Goal: Task Accomplishment & Management: Manage account settings

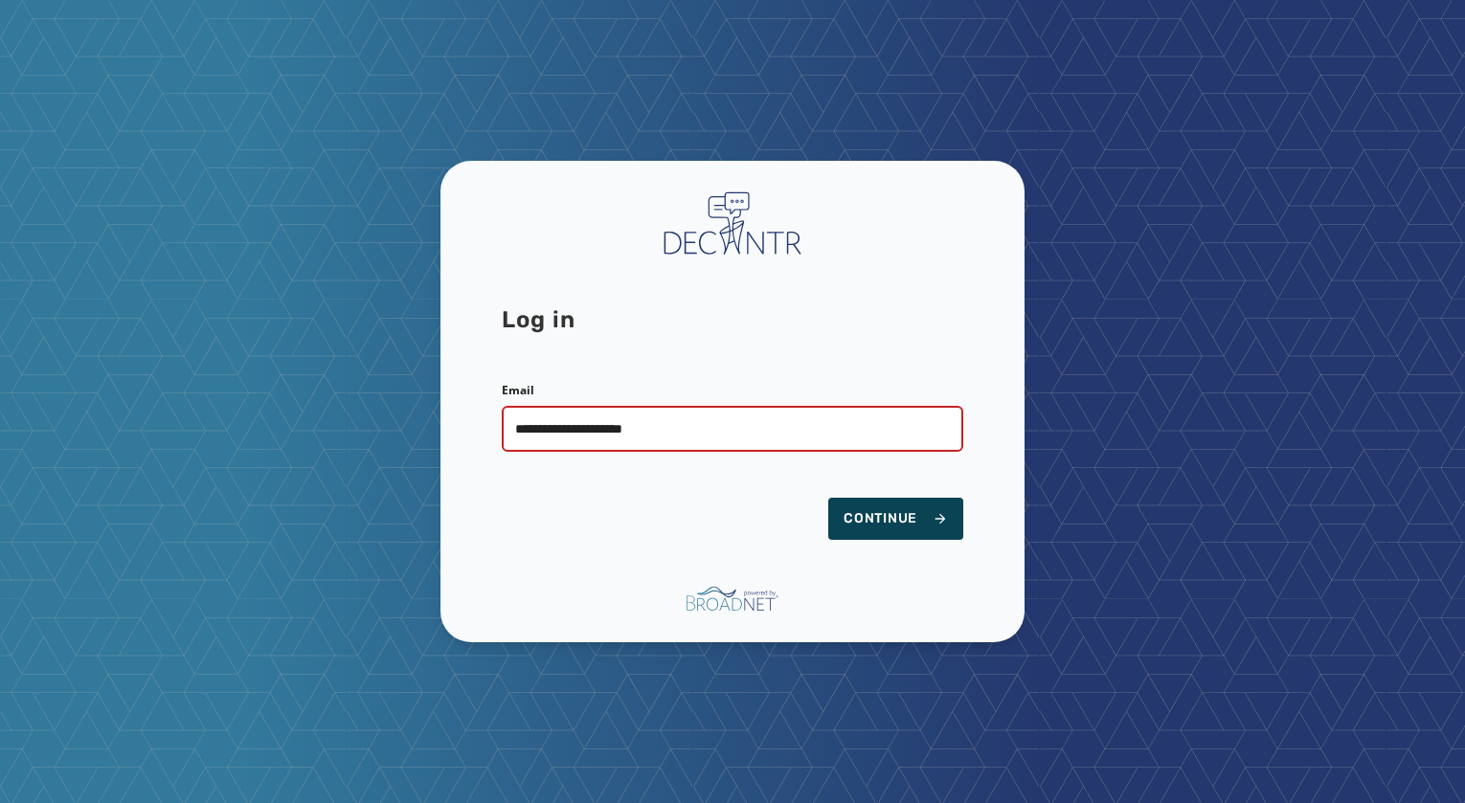
type input "**********"
click at [918, 515] on span "Continue" at bounding box center [895, 518] width 104 height 19
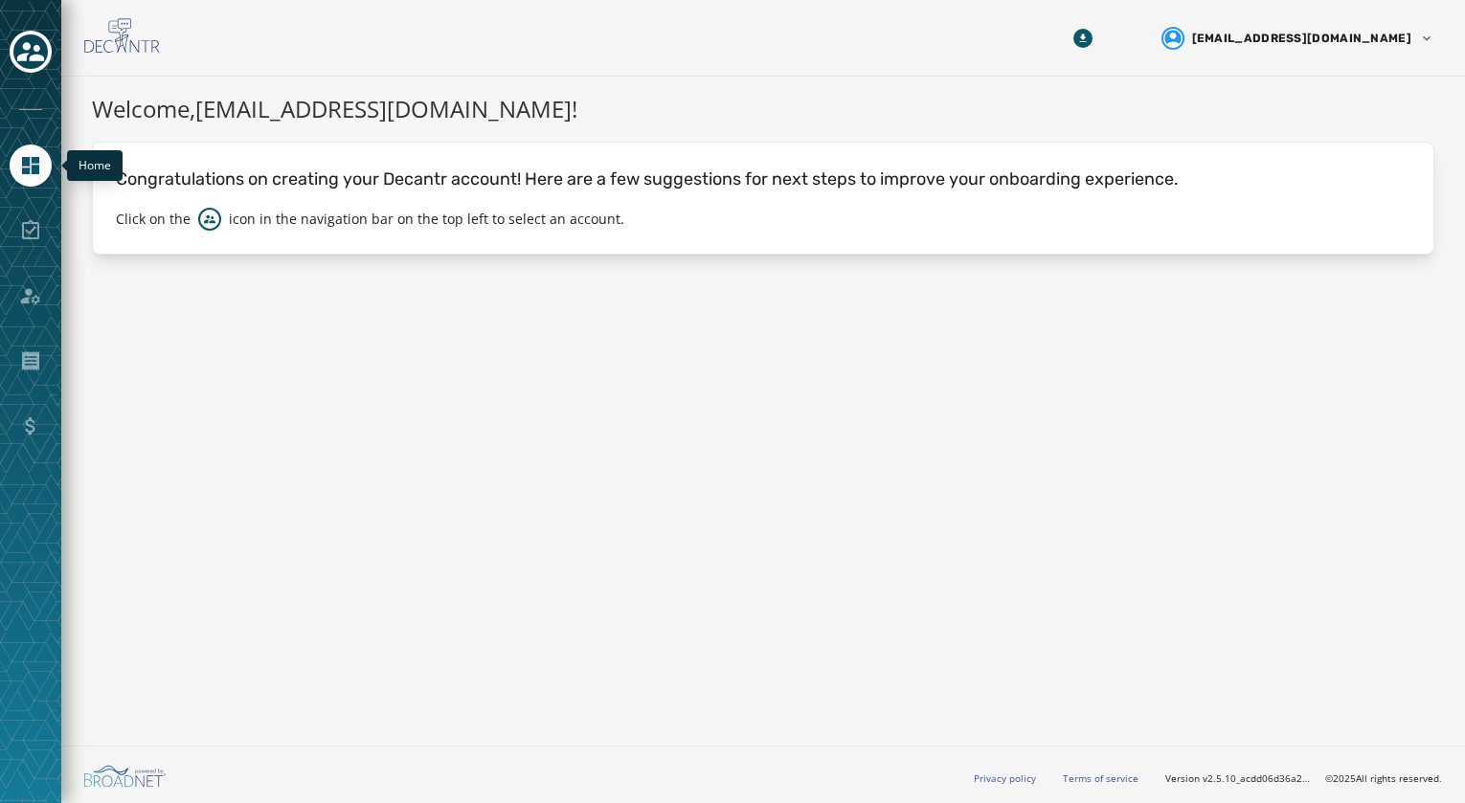
click at [42, 168] on link "Navigate to Home" at bounding box center [31, 166] width 42 height 42
click at [30, 34] on div "Toggle account select drawer" at bounding box center [30, 51] width 34 height 34
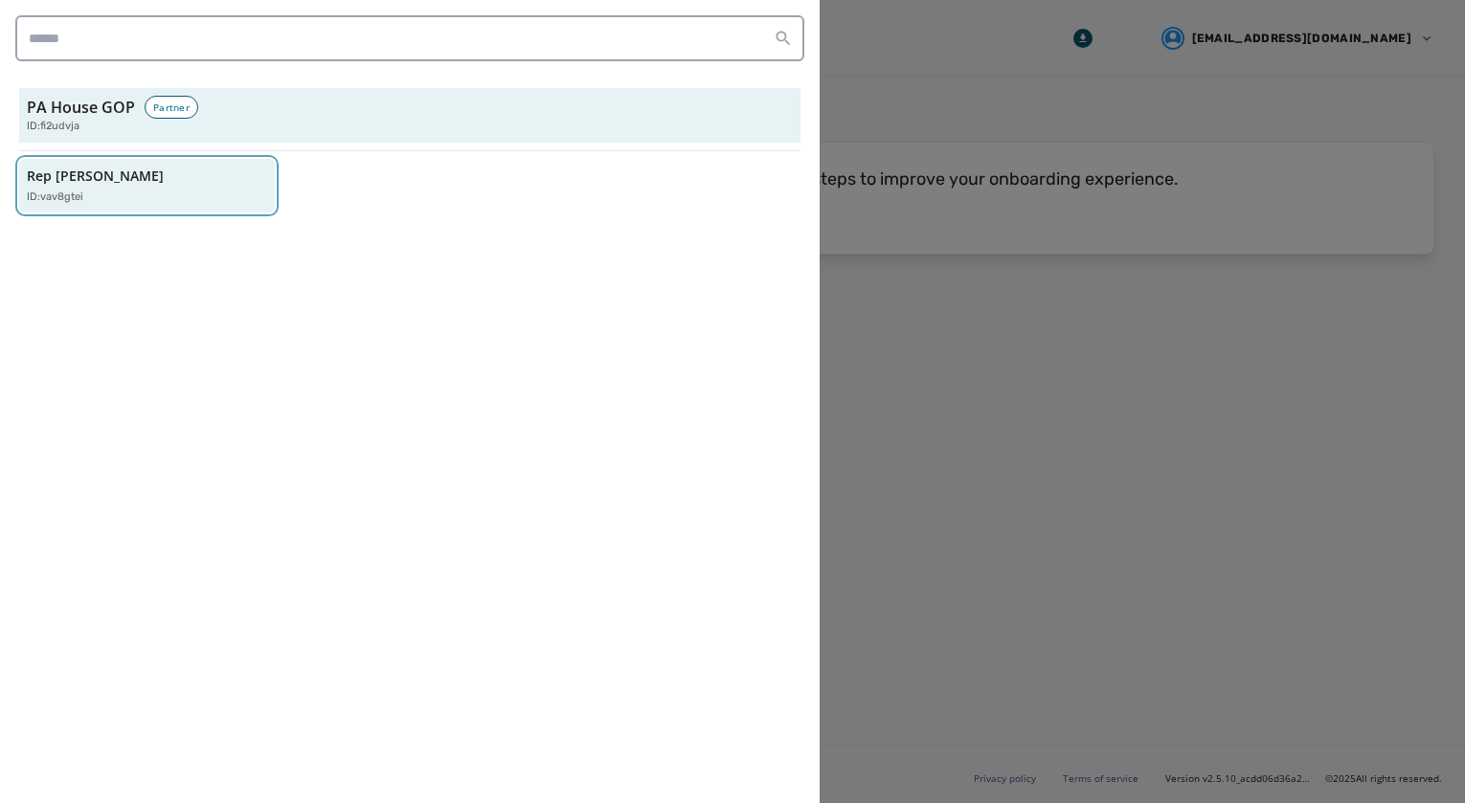
click at [102, 185] on p "Rep [PERSON_NAME]" at bounding box center [95, 176] width 137 height 19
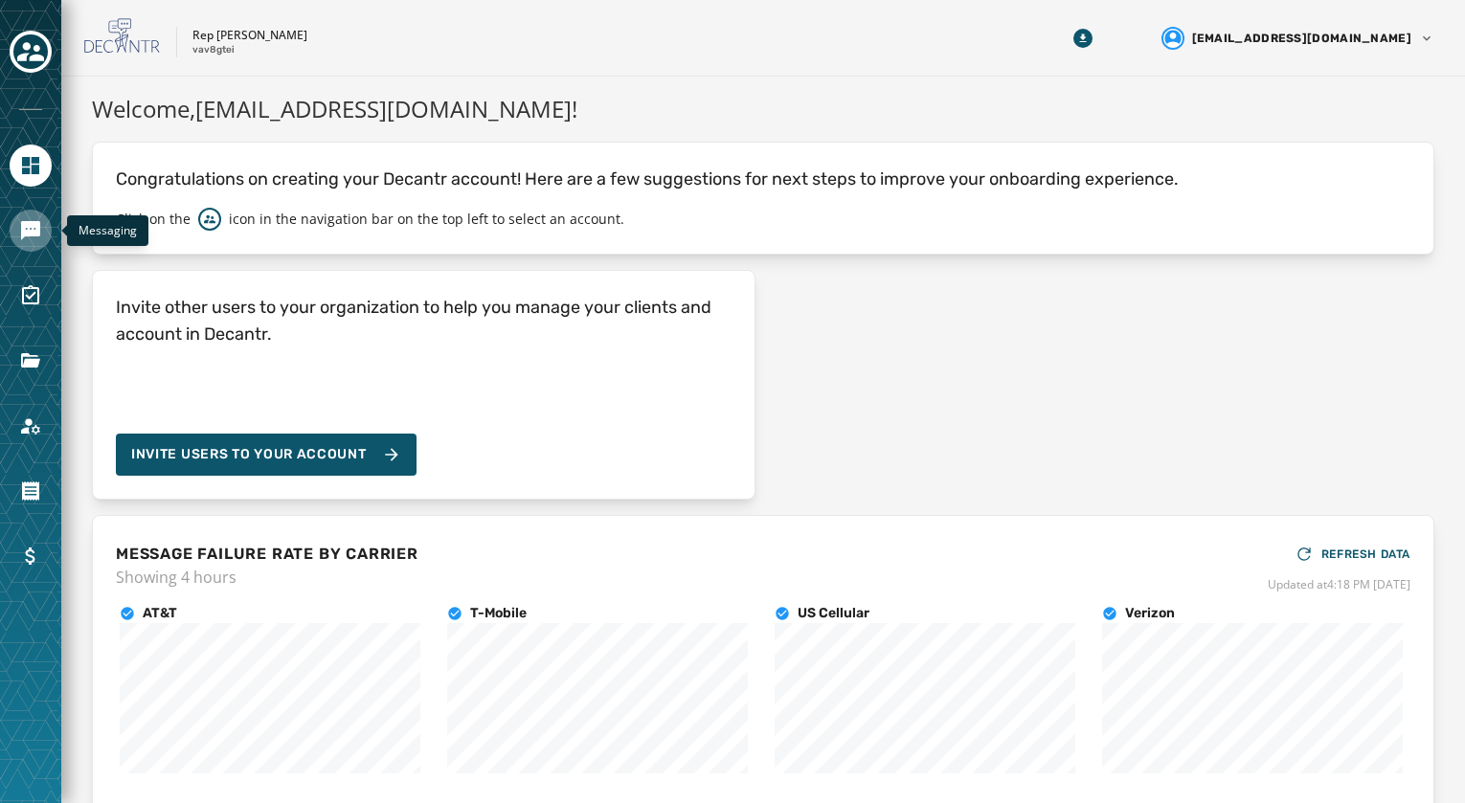
click at [42, 240] on link "Navigate to Messaging" at bounding box center [31, 231] width 42 height 42
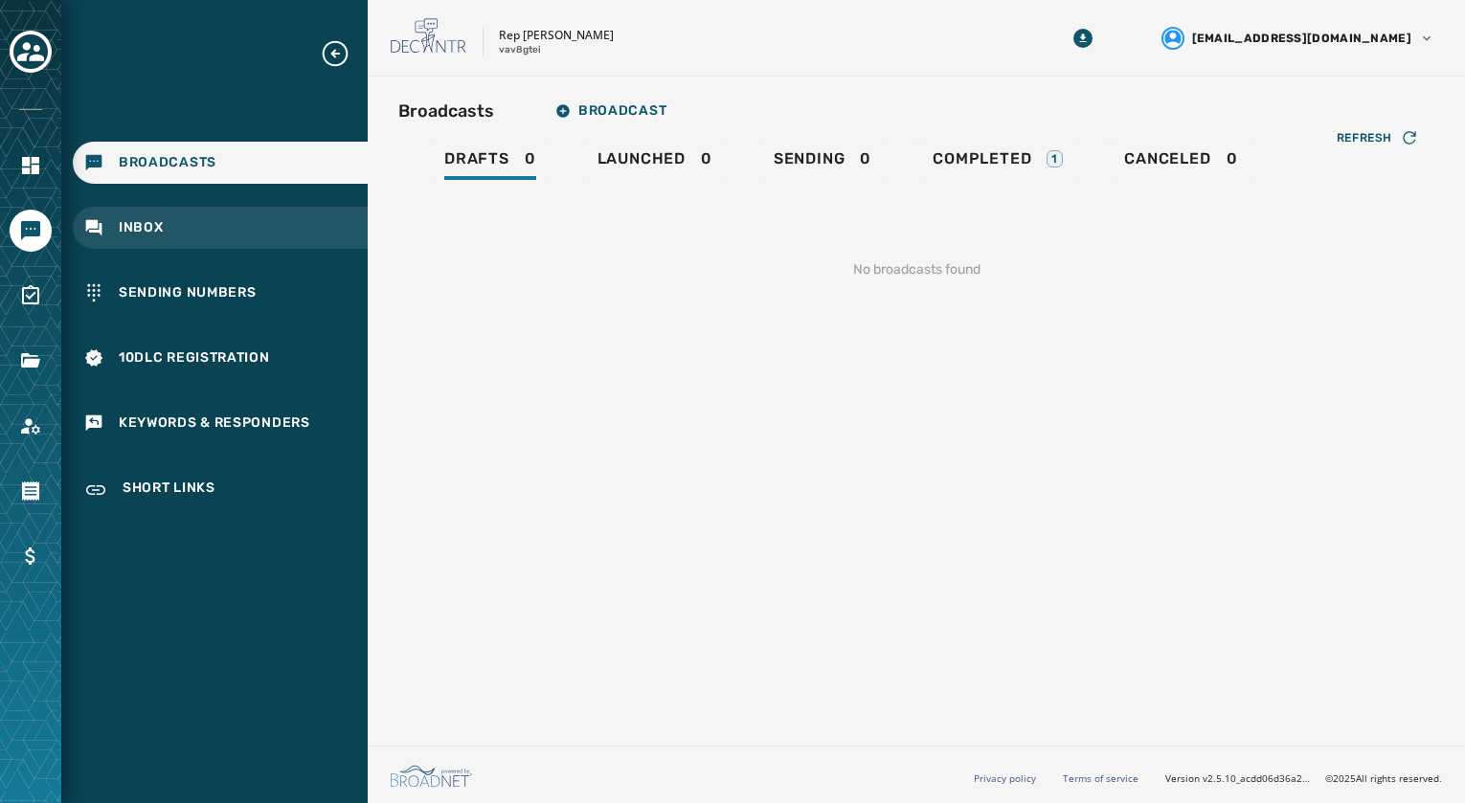
click at [166, 214] on div "Inbox" at bounding box center [220, 228] width 295 height 42
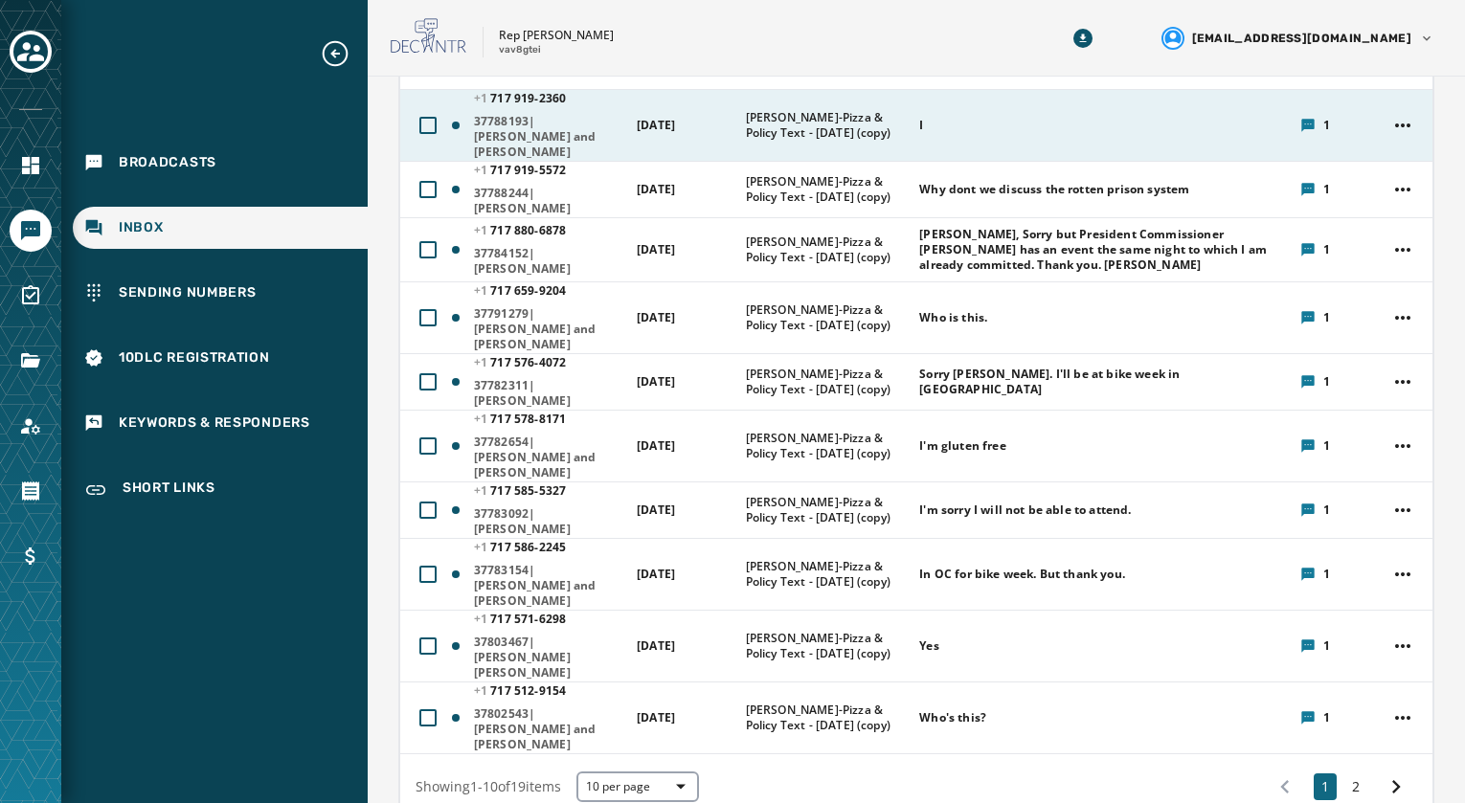
scroll to position [287, 0]
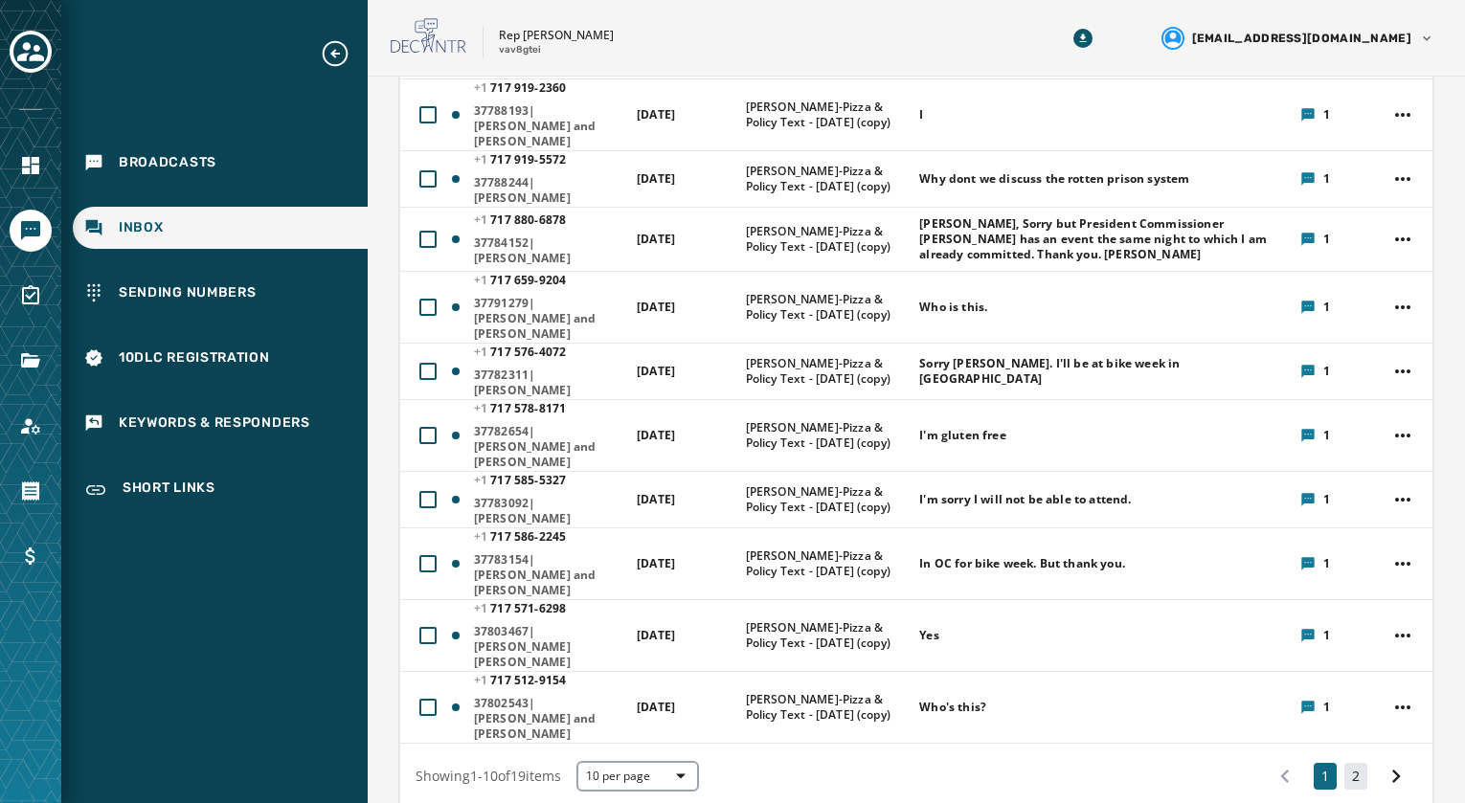
click at [1350, 763] on button "2" at bounding box center [1355, 776] width 23 height 27
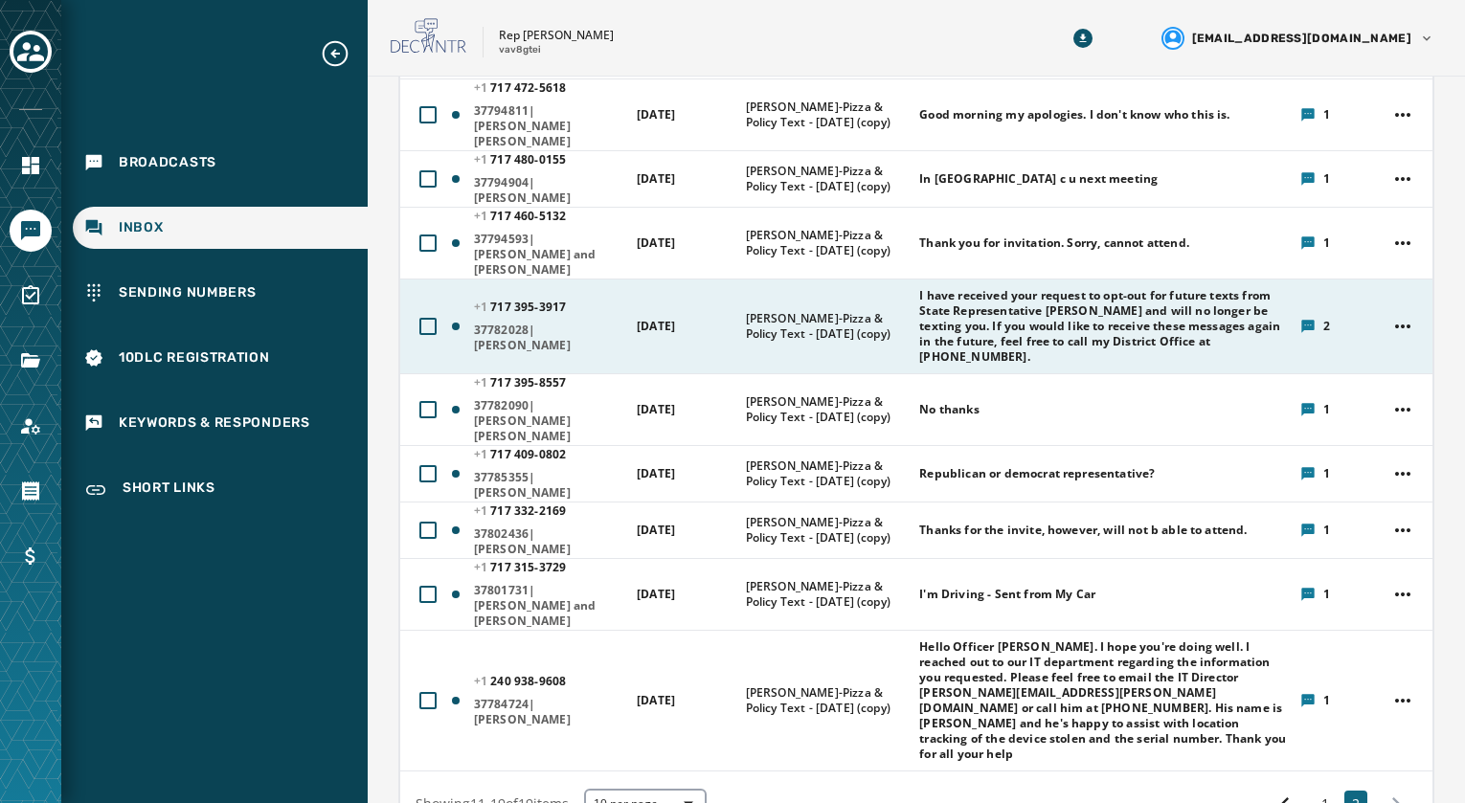
click at [983, 288] on span "I have received your request to opt-out for future texts from State Representat…" at bounding box center [1103, 326] width 368 height 77
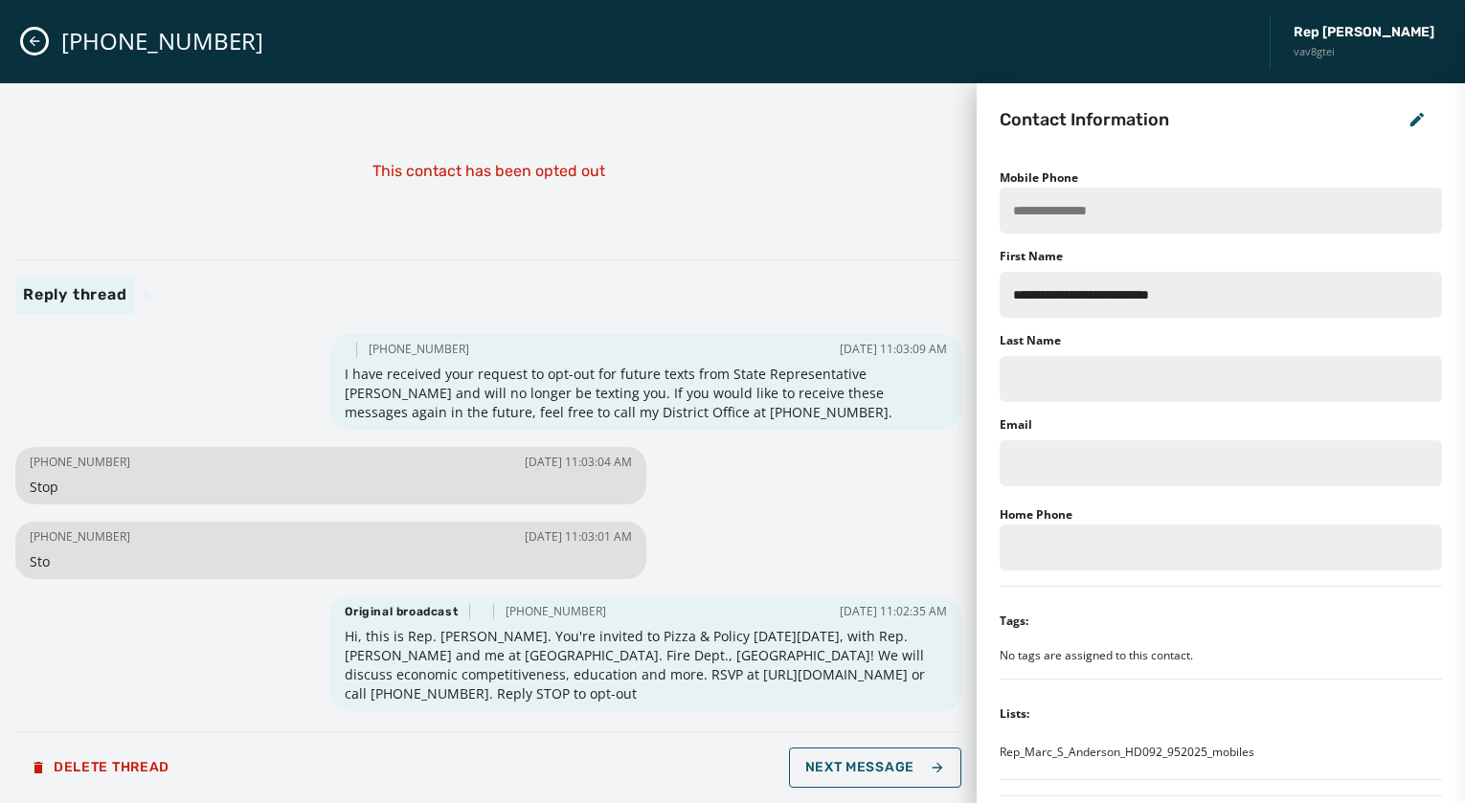
click at [27, 39] on icon "Close admin drawer" at bounding box center [34, 41] width 15 height 15
